Goal: Information Seeking & Learning: Learn about a topic

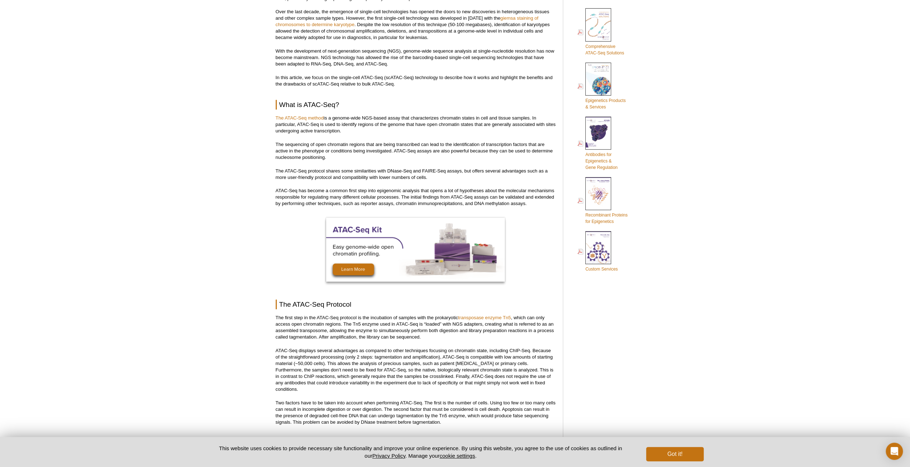
scroll to position [286, 0]
click at [410, 124] on p "The ATAC-Seq method is a genome-wide NGS-based assay that characterizes chromat…" at bounding box center [416, 123] width 280 height 19
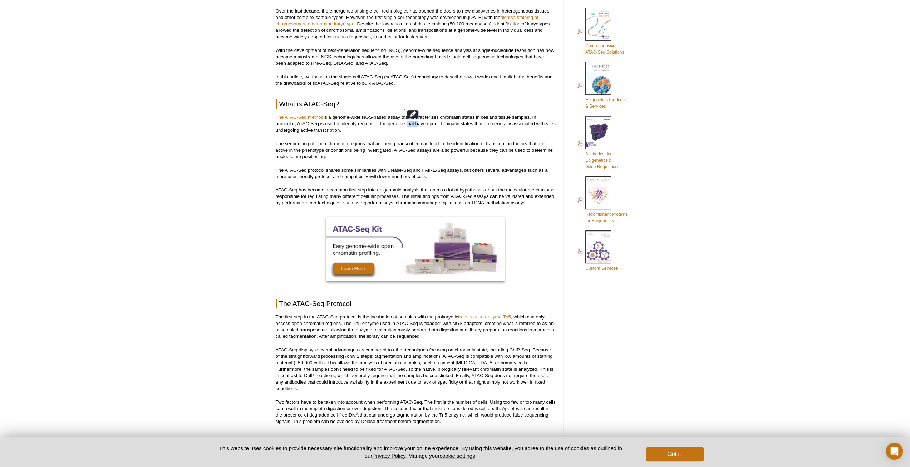
click at [416, 124] on p "The ATAC-Seq method is a genome-wide NGS-based assay that characterizes chromat…" at bounding box center [416, 123] width 280 height 19
click at [413, 125] on p "The ATAC-Seq method is a genome-wide NGS-based assay that characterizes chromat…" at bounding box center [416, 123] width 280 height 19
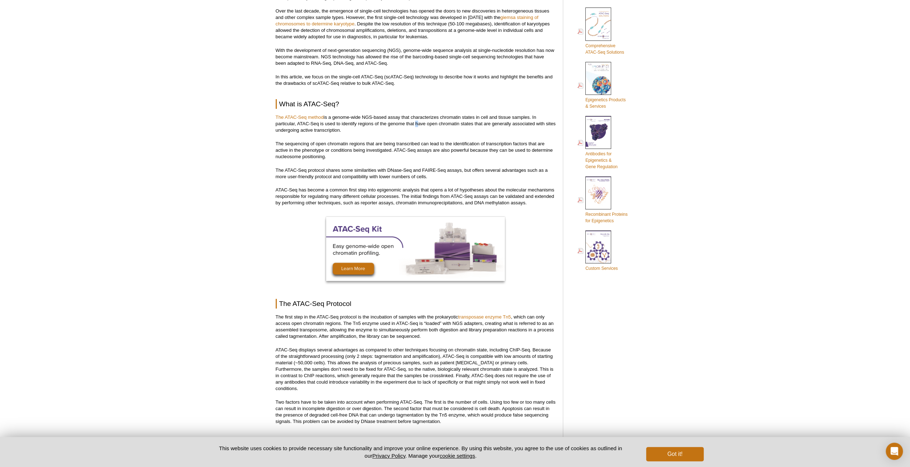
click at [413, 125] on p "The ATAC-Seq method is a genome-wide NGS-based assay that characterizes chromat…" at bounding box center [416, 123] width 280 height 19
click at [410, 125] on p "The ATAC-Seq method is a genome-wide NGS-based assay that characterizes chromat…" at bounding box center [416, 123] width 280 height 19
click at [407, 148] on p "The sequencing of open chromatin regions that are being transcribed can lead to…" at bounding box center [416, 149] width 280 height 19
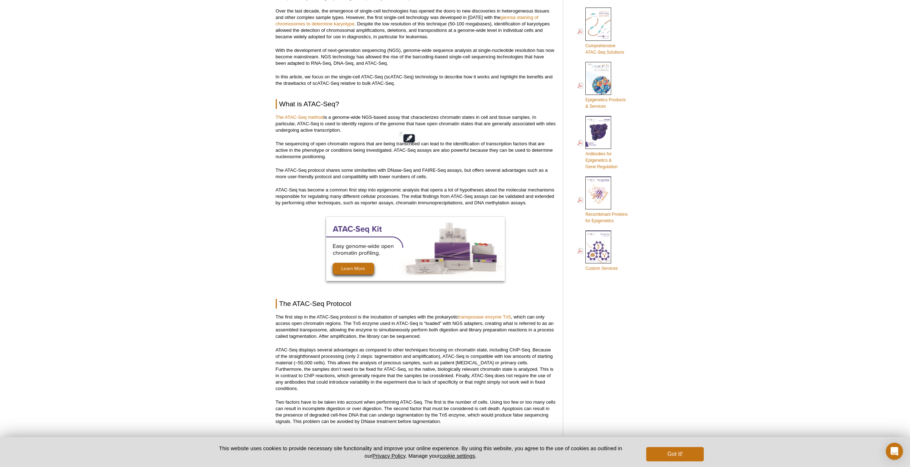
click at [331, 144] on p "The sequencing of open chromatin regions that are being transcribed can lead to…" at bounding box center [416, 149] width 280 height 19
click at [390, 145] on p "The sequencing of open chromatin regions that are being transcribed can lead to…" at bounding box center [416, 149] width 280 height 19
click at [441, 145] on p "The sequencing of open chromatin regions that are being transcribed can lead to…" at bounding box center [416, 149] width 280 height 19
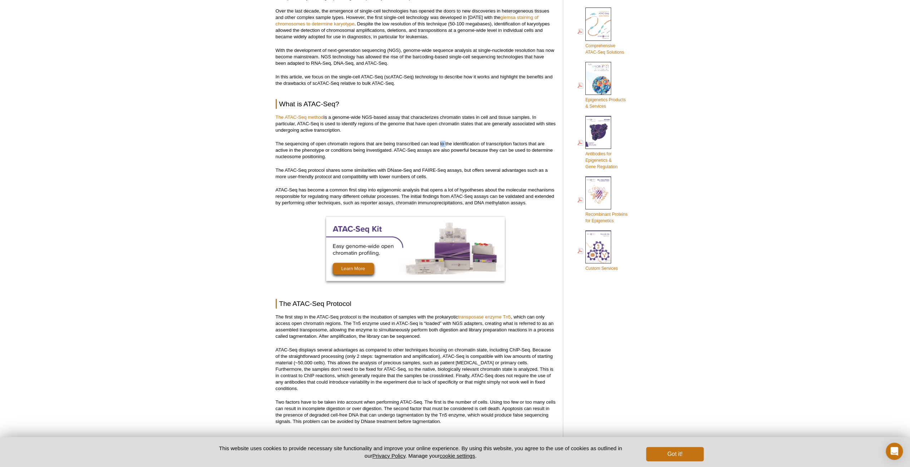
click at [441, 145] on p "The sequencing of open chromatin regions that are being transcribed can lead to…" at bounding box center [416, 149] width 280 height 19
click at [487, 156] on p "The sequencing of open chromatin regions that are being transcribed can lead to…" at bounding box center [416, 149] width 280 height 19
click at [491, 148] on p "The sequencing of open chromatin regions that are being transcribed can lead to…" at bounding box center [416, 149] width 280 height 19
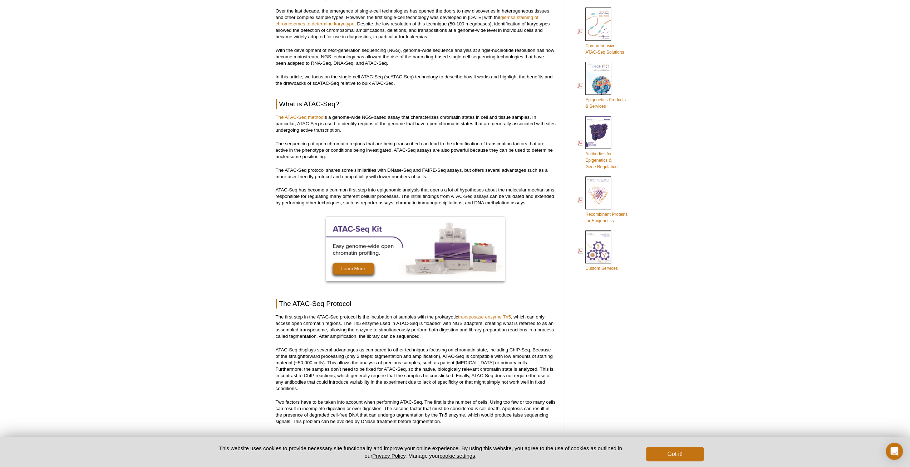
click at [534, 152] on p "The sequencing of open chromatin regions that are being transcribed can lead to…" at bounding box center [416, 149] width 280 height 19
drag, startPoint x: 534, startPoint y: 152, endPoint x: 379, endPoint y: 154, distance: 155.2
click at [379, 154] on p "The sequencing of open chromatin regions that are being transcribed can lead to…" at bounding box center [416, 149] width 280 height 19
click at [300, 171] on p "The ATAC-Seq protocol shares some similarities with DNase-Seq and FAIRE-Seq ass…" at bounding box center [416, 173] width 280 height 13
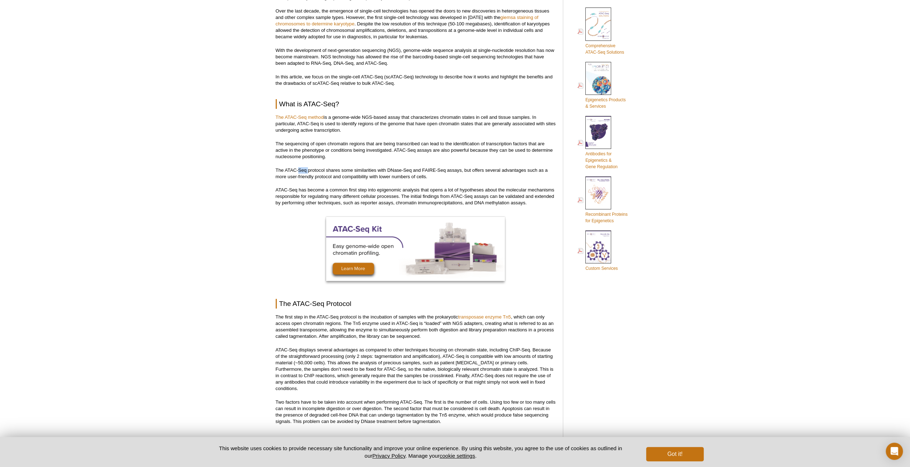
click at [300, 171] on p "The ATAC-Seq protocol shares some similarities with DNase-Seq and FAIRE-Seq ass…" at bounding box center [416, 173] width 280 height 13
click at [348, 171] on p "The ATAC-Seq protocol shares some similarities with DNase-Seq and FAIRE-Seq ass…" at bounding box center [416, 173] width 280 height 13
click at [383, 171] on p "The ATAC-Seq protocol shares some similarities with DNase-Seq and FAIRE-Seq ass…" at bounding box center [416, 173] width 280 height 13
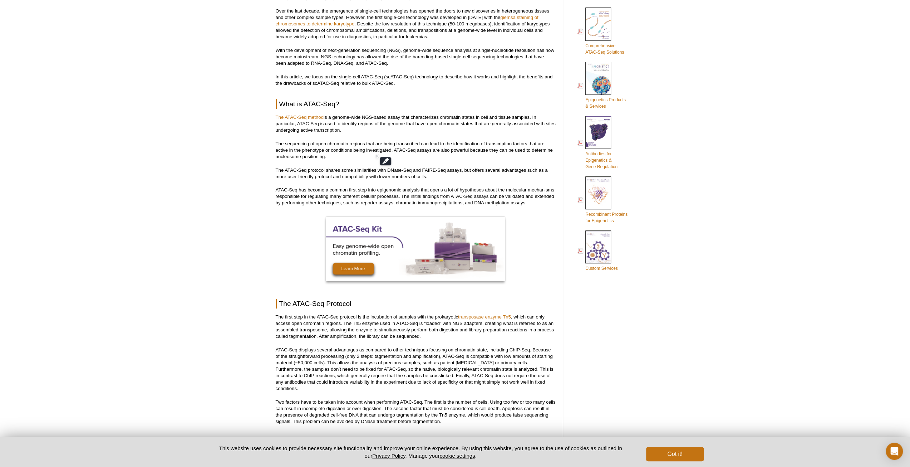
click at [420, 170] on p "The ATAC-Seq protocol shares some similarities with DNase-Seq and FAIRE-Seq ass…" at bounding box center [416, 173] width 280 height 13
click at [488, 158] on p "The sequencing of open chromatin regions that are being transcribed can lead to…" at bounding box center [416, 149] width 280 height 19
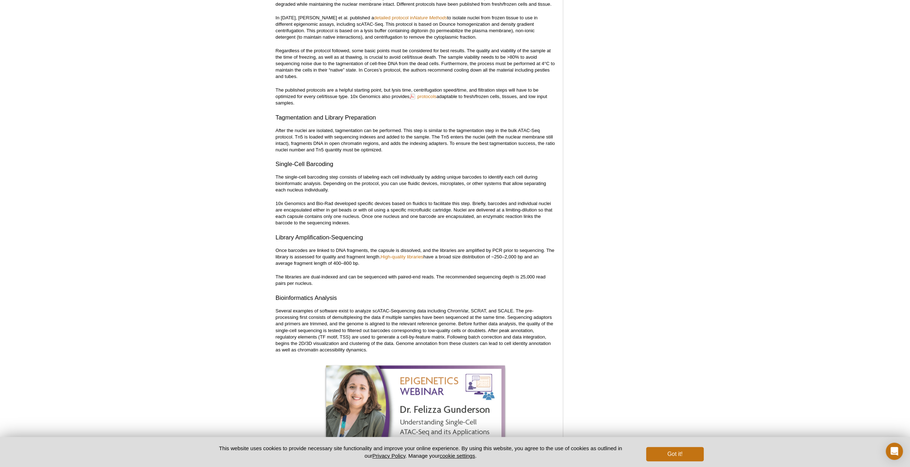
scroll to position [1037, 0]
